Goal: Task Accomplishment & Management: Manage account settings

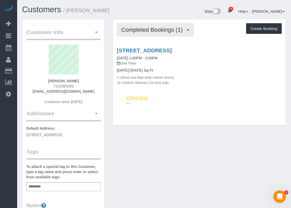
click at [176, 29] on span "Completed Bookings (1)" at bounding box center [153, 30] width 64 height 7
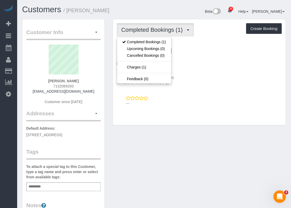
click at [177, 27] on span "Completed Bookings (1)" at bounding box center [153, 30] width 64 height 7
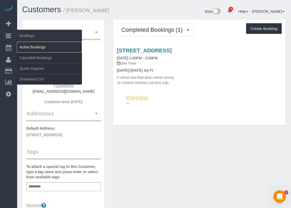
click at [25, 43] on link "Active Bookings" at bounding box center [49, 47] width 65 height 10
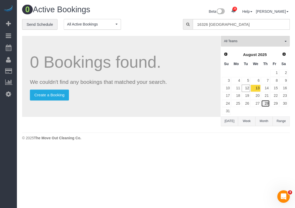
click at [266, 103] on link "28" at bounding box center [265, 103] width 9 height 7
click at [265, 102] on link "28" at bounding box center [265, 103] width 9 height 7
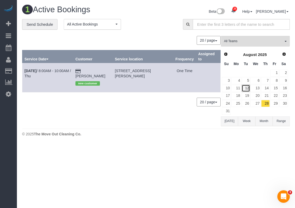
click at [246, 87] on link "12" at bounding box center [246, 88] width 9 height 7
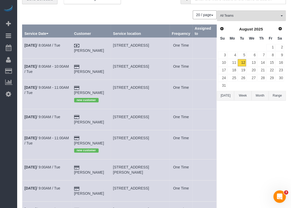
scroll to position [26, 0]
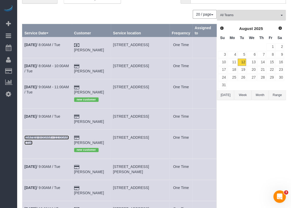
click at [60, 135] on link "[DATE] 9:00AM - 11:00AM / Tue" at bounding box center [46, 139] width 44 height 9
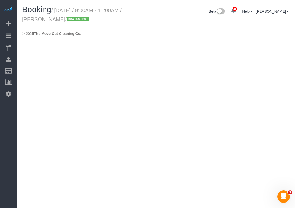
select select "[GEOGRAPHIC_DATA]"
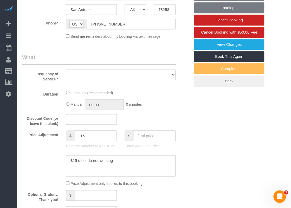
select select "object:8151"
select select "string:fspay-ef0d931c-d857-4ddb-9738-8b502ad1dc61"
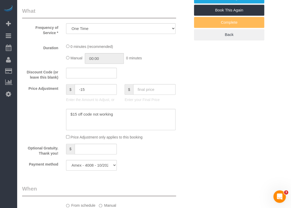
select select "object:8224"
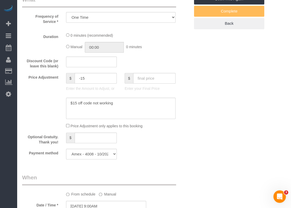
select select "3"
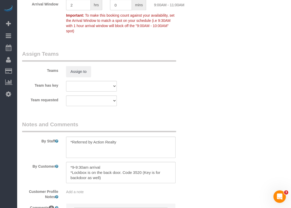
scroll to position [587, 0]
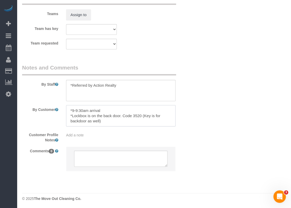
click at [131, 122] on textarea at bounding box center [120, 115] width 109 height 21
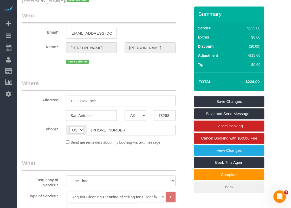
scroll to position [0, 0]
